Goal: Task Accomplishment & Management: Use online tool/utility

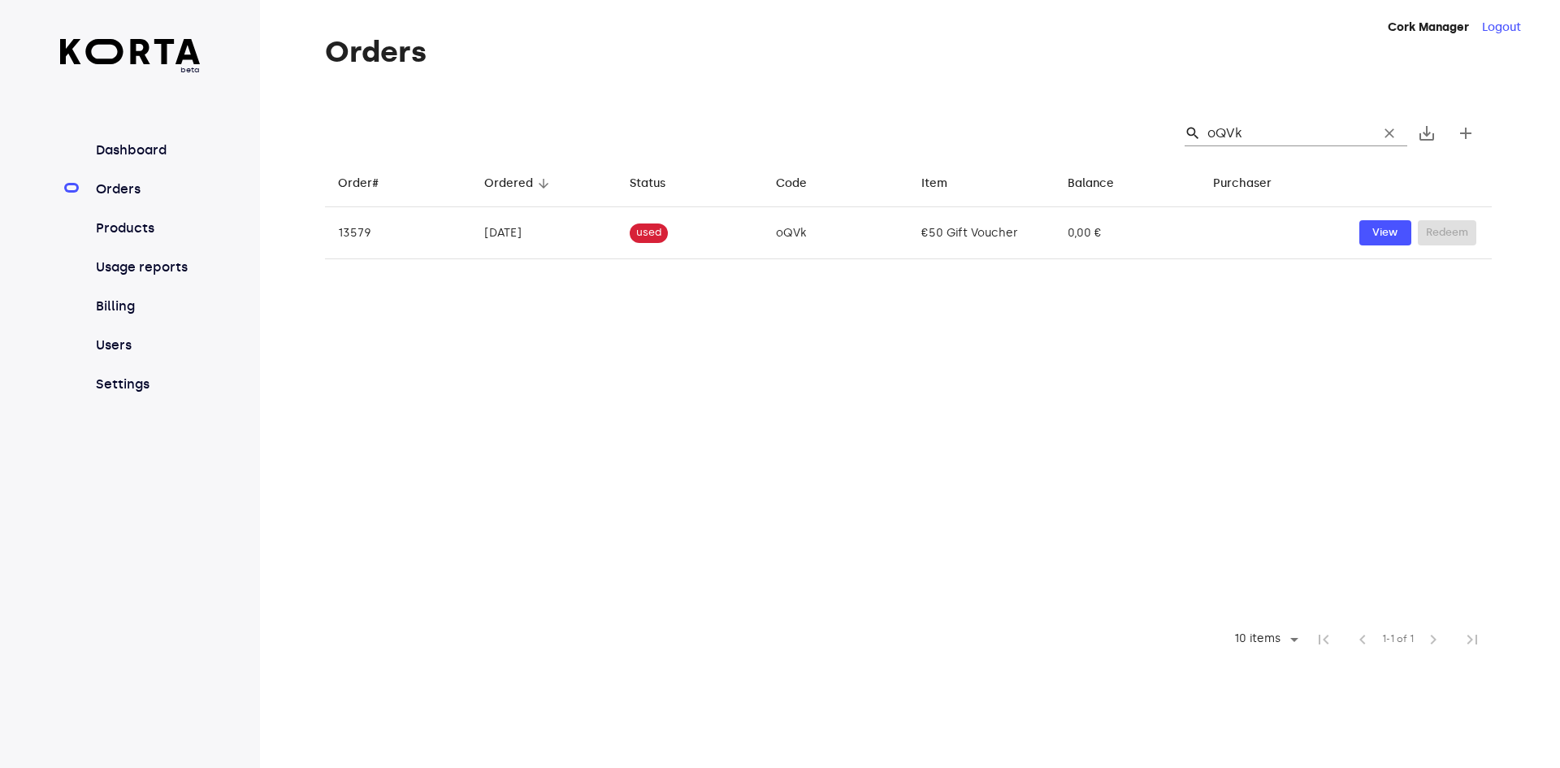
click at [133, 138] on div "beta Dashboard Orders Products Usage reports Billing Users Settings" at bounding box center [130, 226] width 141 height 375
click at [135, 152] on link "Dashboard" at bounding box center [147, 150] width 108 height 19
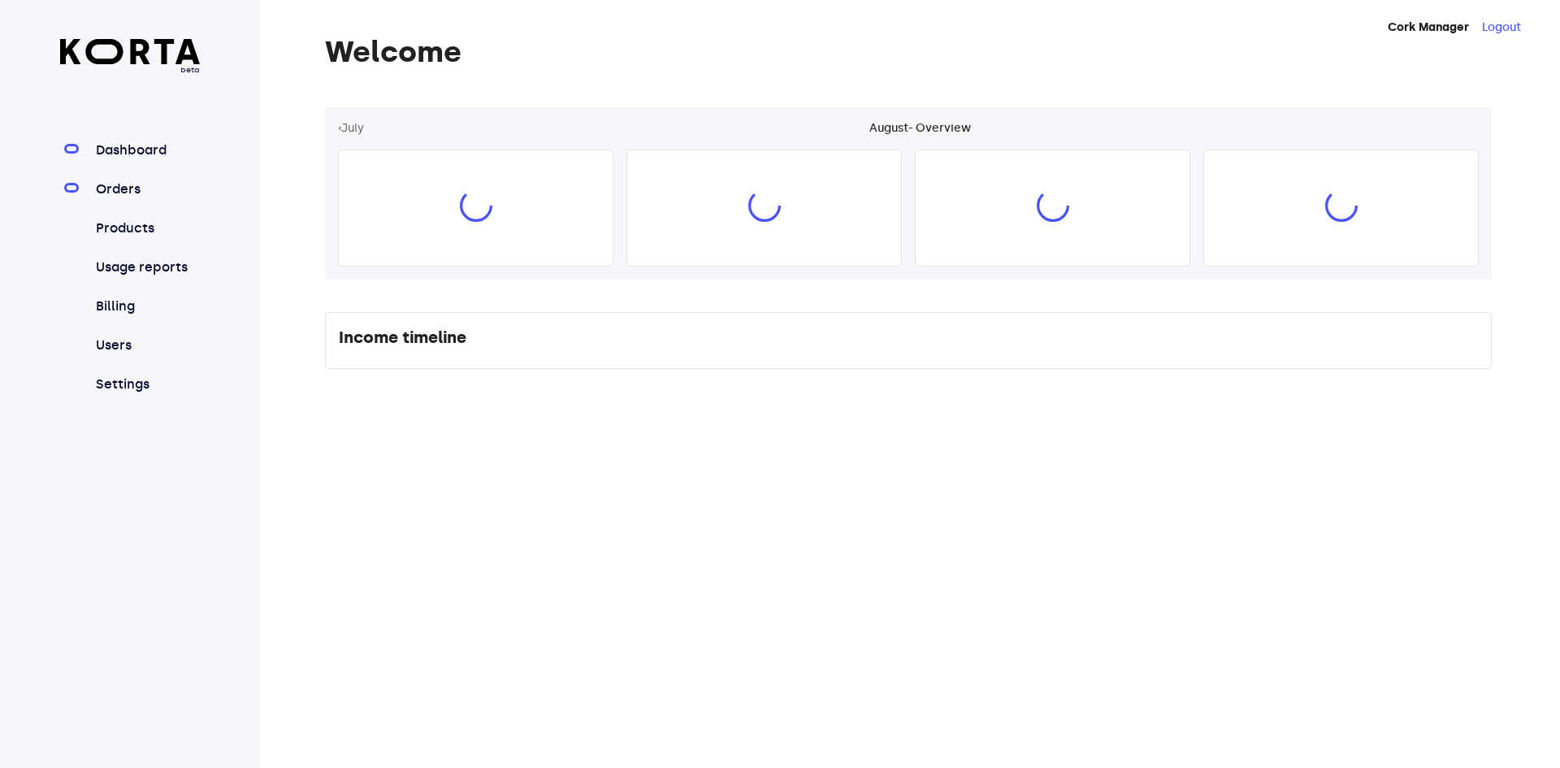
click at [162, 185] on link "Orders" at bounding box center [147, 189] width 108 height 19
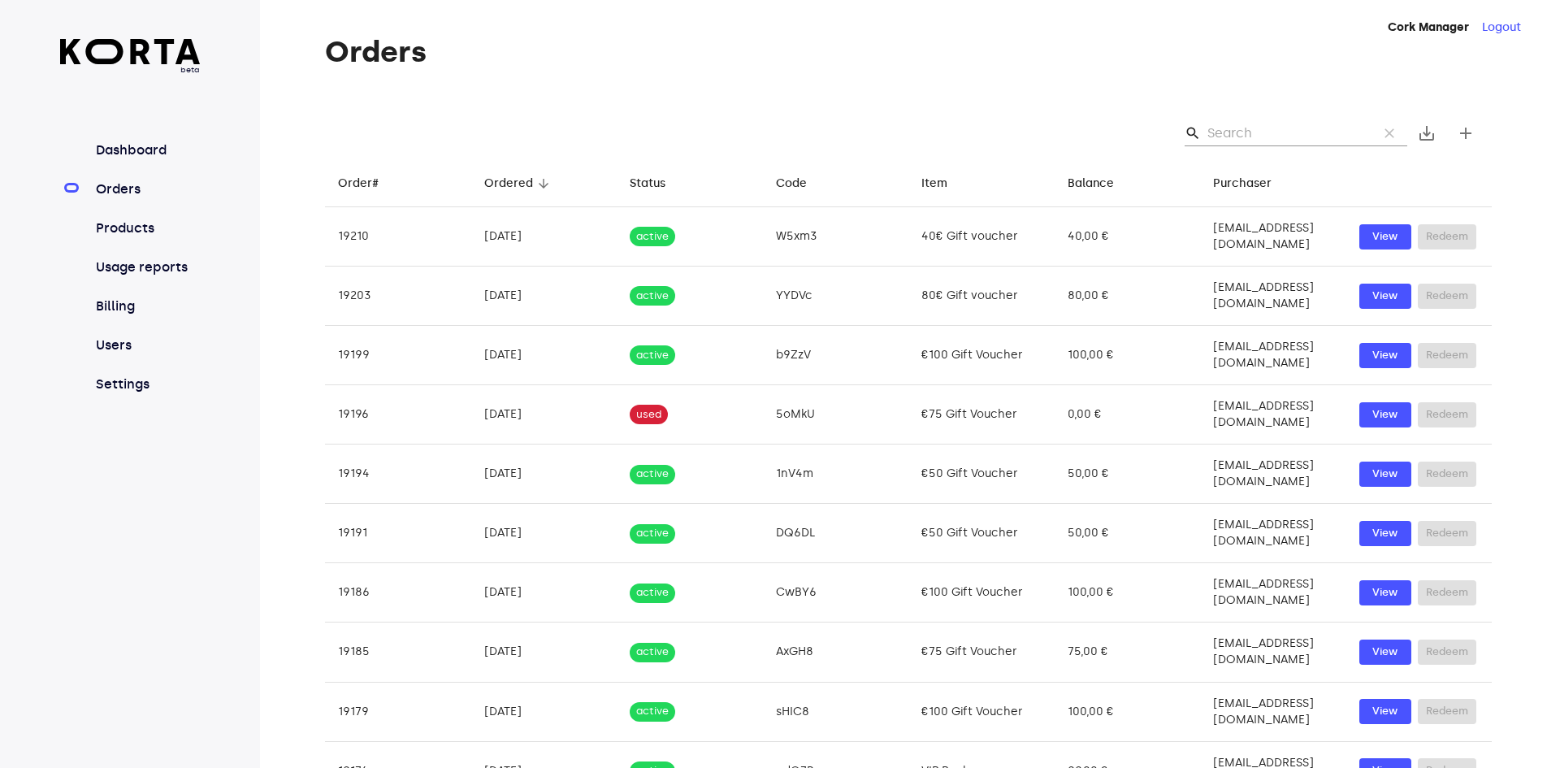
click at [1334, 131] on input "Search" at bounding box center [1286, 133] width 158 height 26
paste input "26"
type input "26"
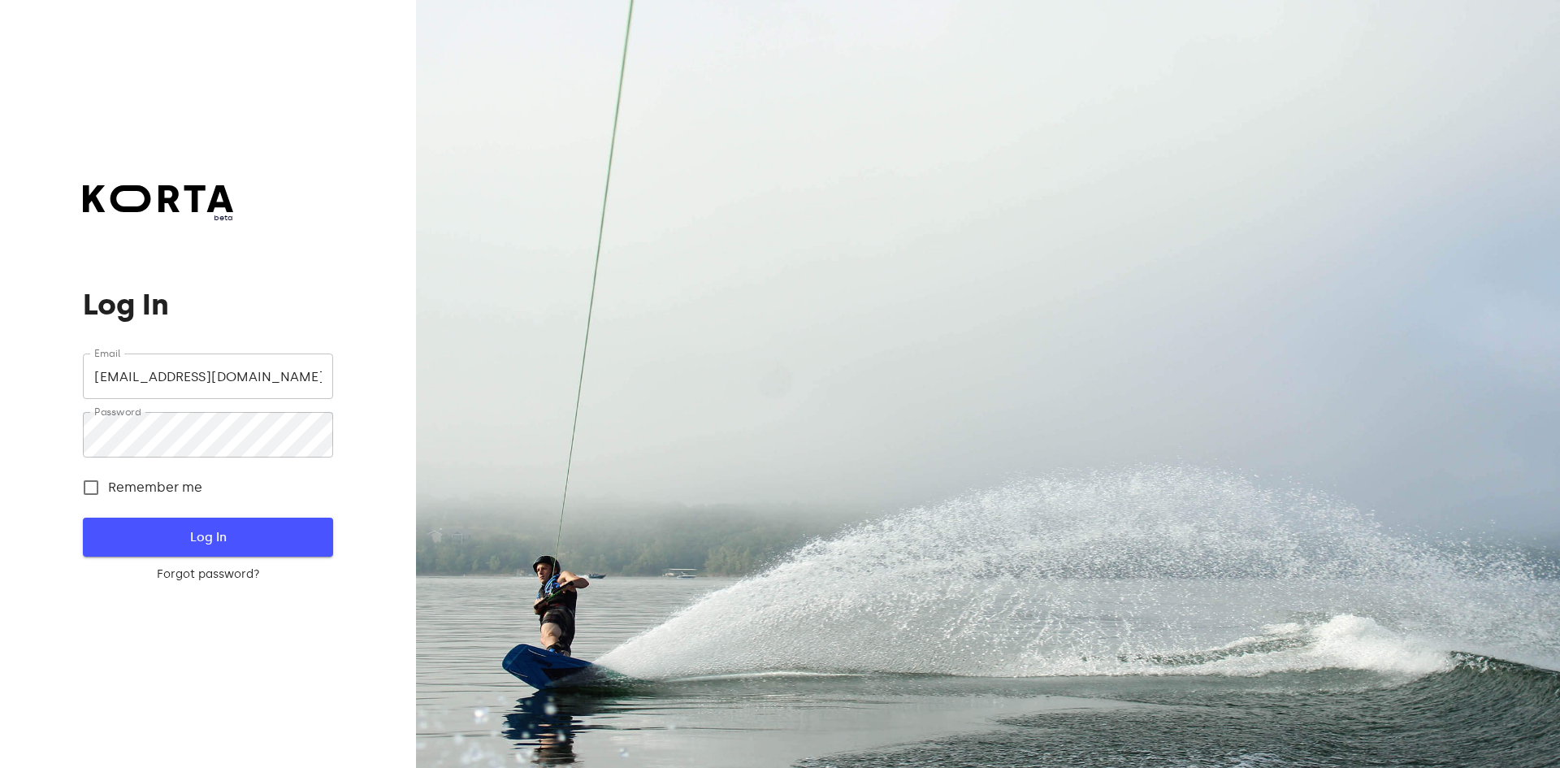
click at [258, 535] on span "Log In" at bounding box center [207, 536] width 197 height 21
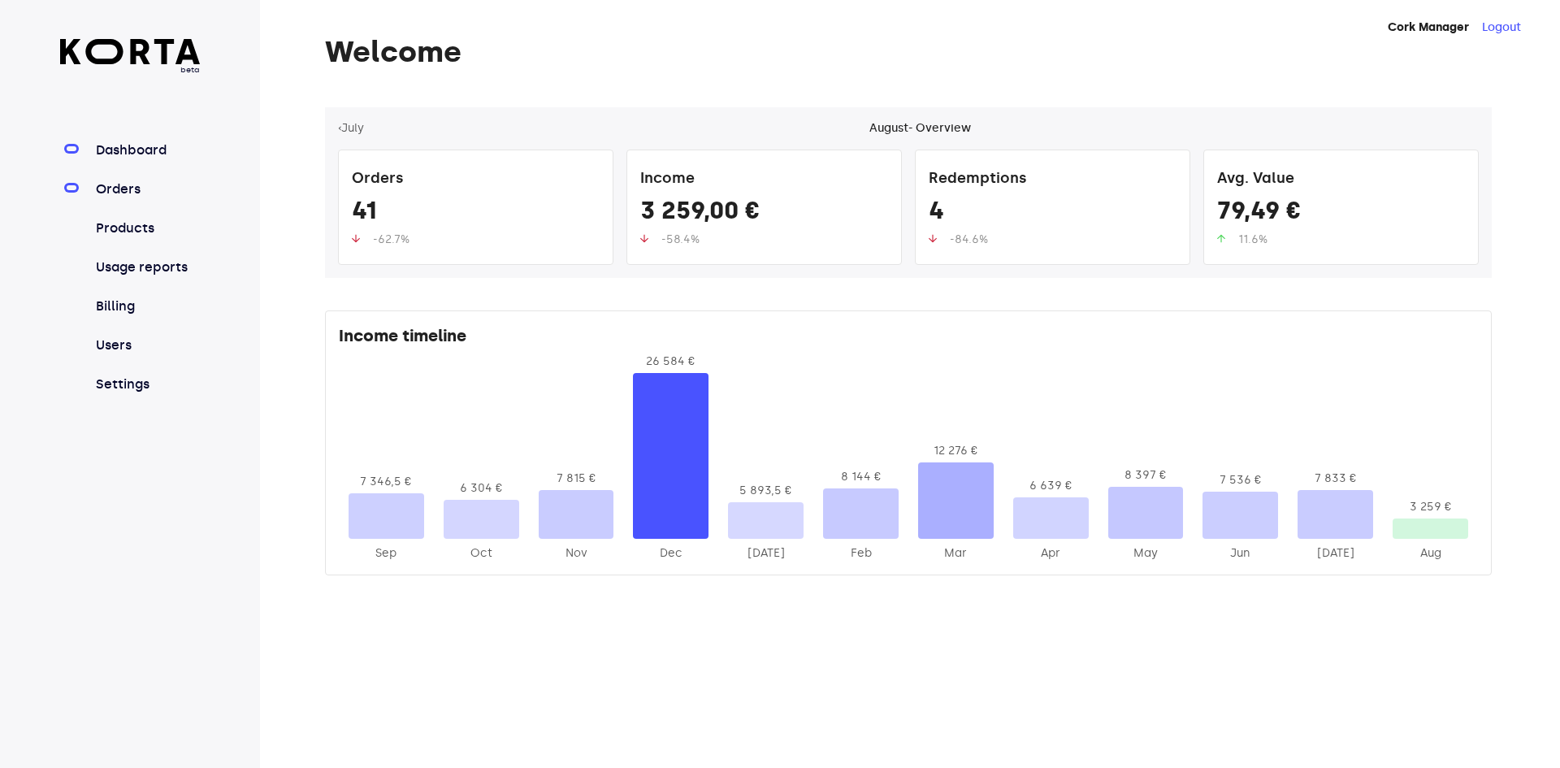
click at [106, 182] on link "Orders" at bounding box center [147, 189] width 108 height 19
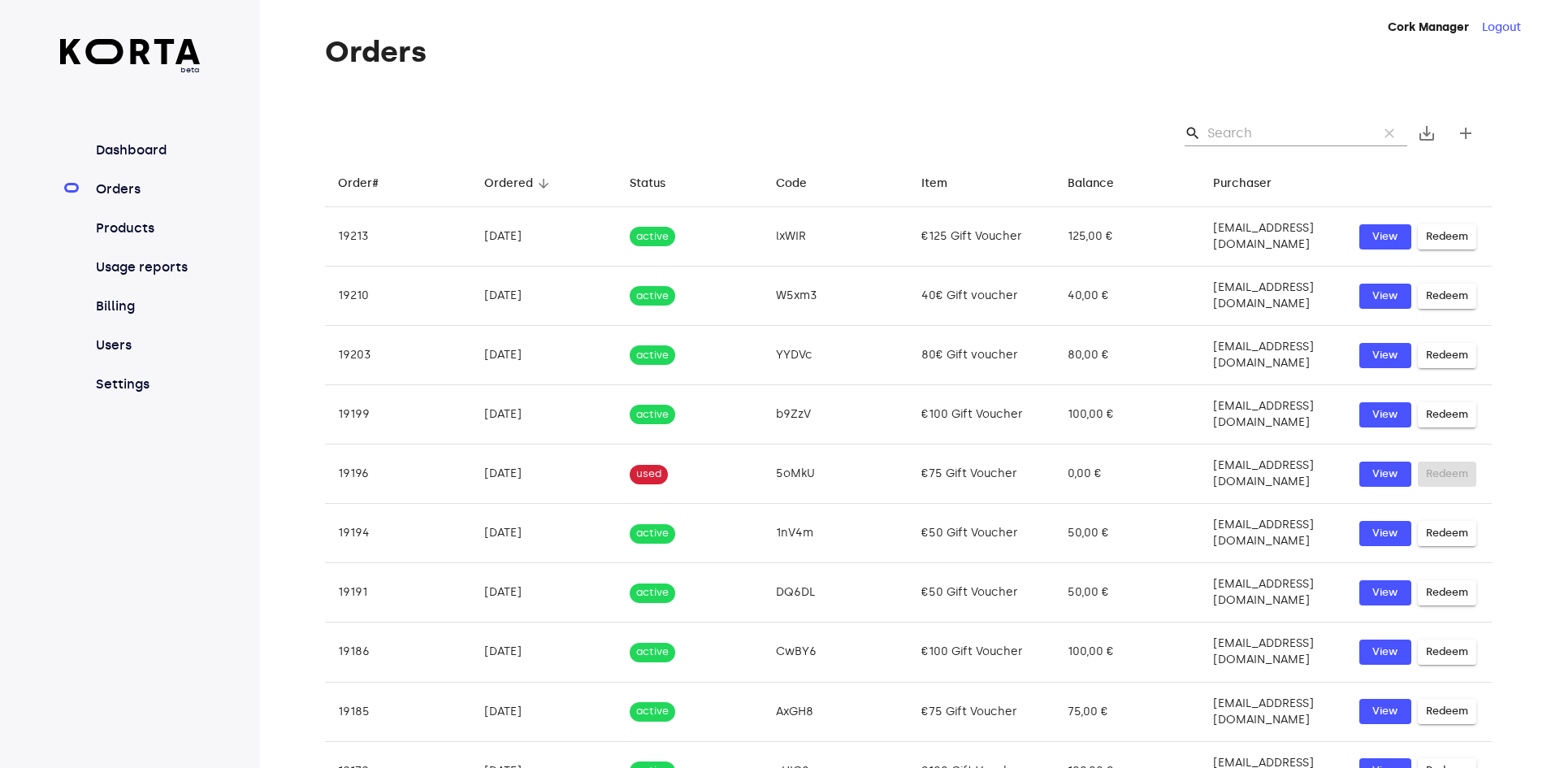
click at [1262, 122] on input "Search" at bounding box center [1286, 133] width 158 height 26
paste input "26"
type input "26"
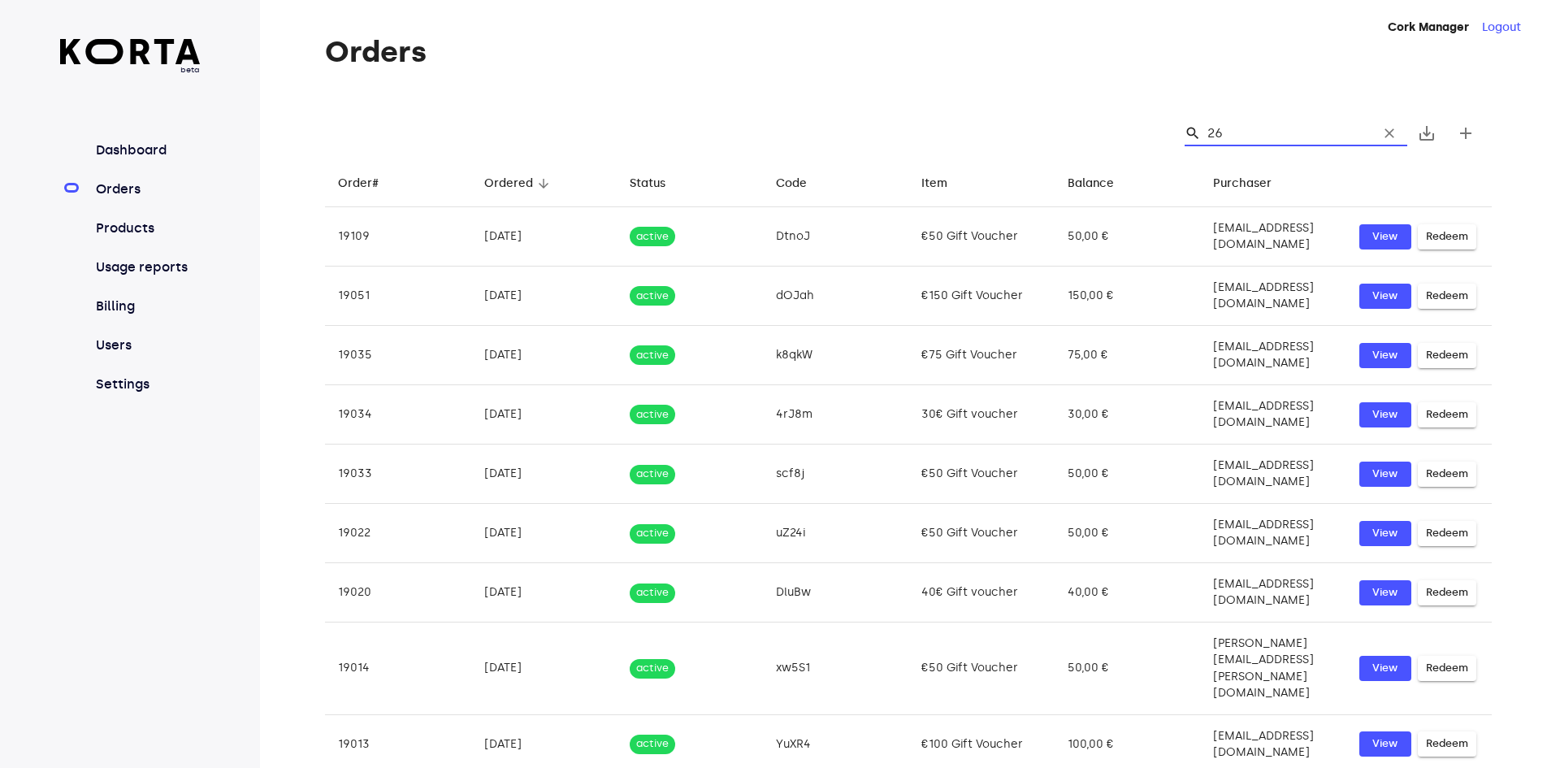
click at [1040, 119] on div "search 26 clear save_alt add" at bounding box center [908, 133] width 1167 height 52
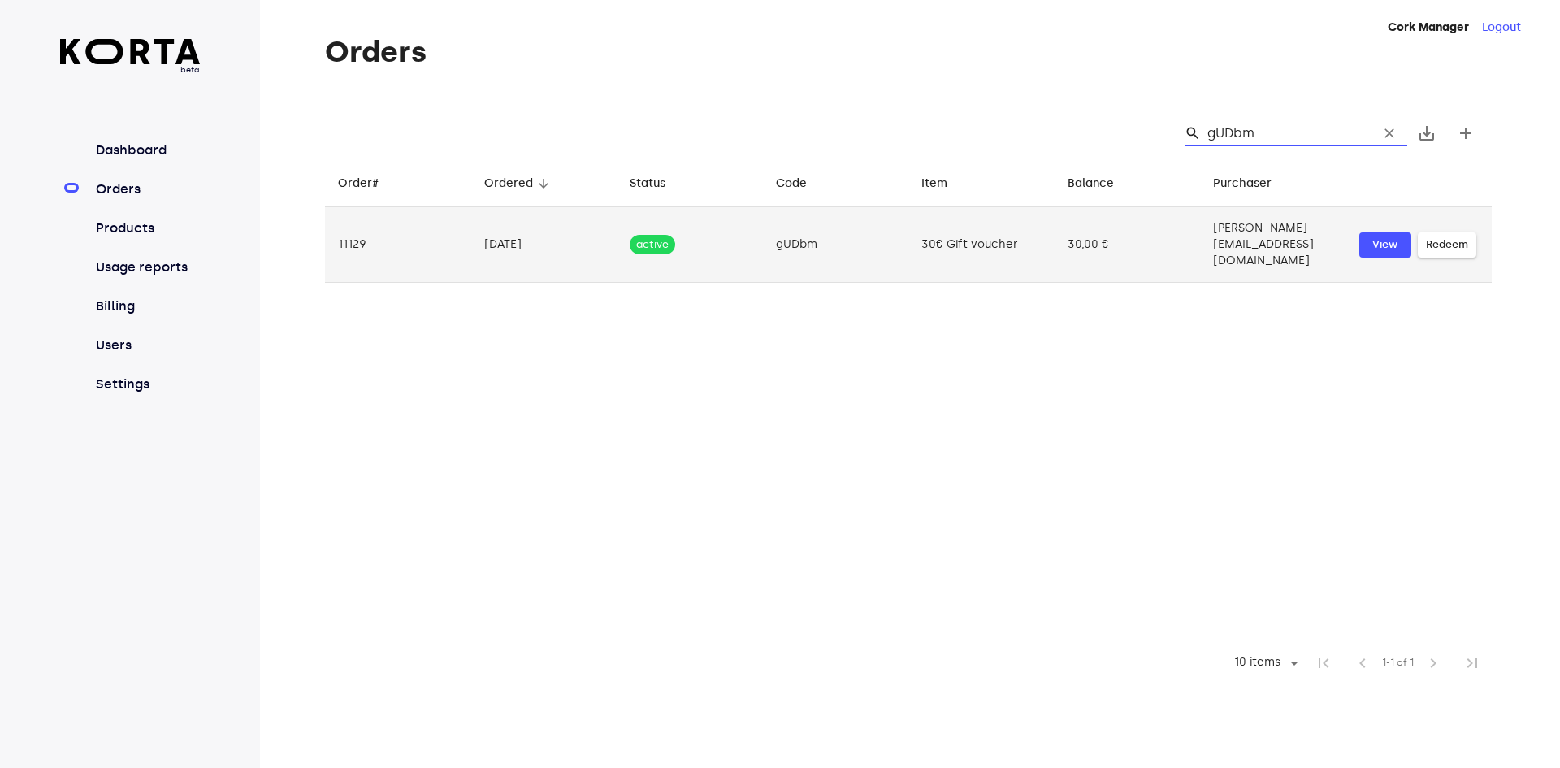
type input "gUDbm"
click at [1445, 236] on span "Redeem" at bounding box center [1447, 245] width 42 height 19
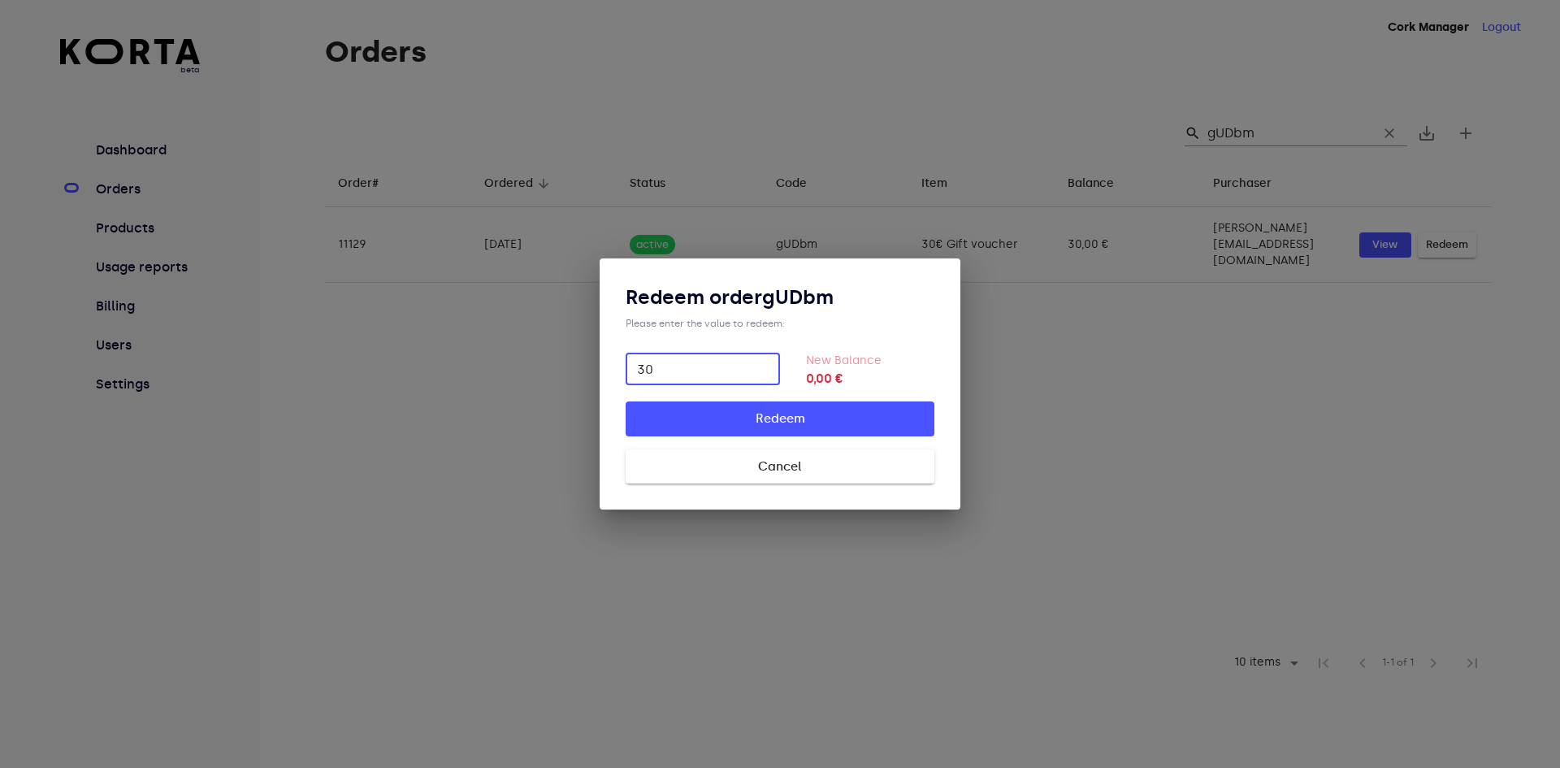
type input "30"
click at [626, 401] on button "Redeem" at bounding box center [780, 418] width 309 height 34
